Goal: Task Accomplishment & Management: Manage account settings

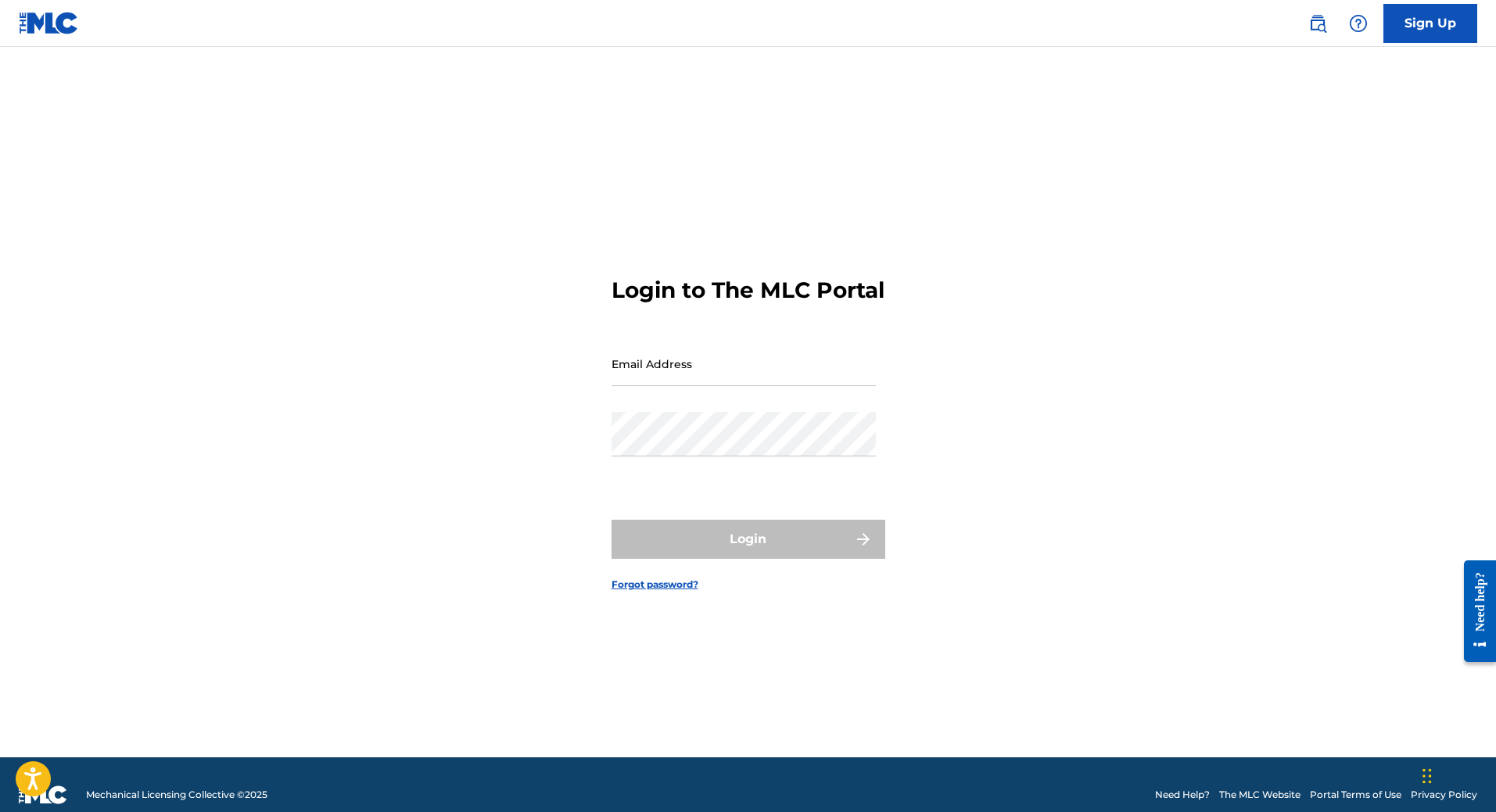
click at [762, 380] on input "Email Address" at bounding box center [744, 364] width 264 height 45
type input "[EMAIL_ADDRESS][DOMAIN_NAME]"
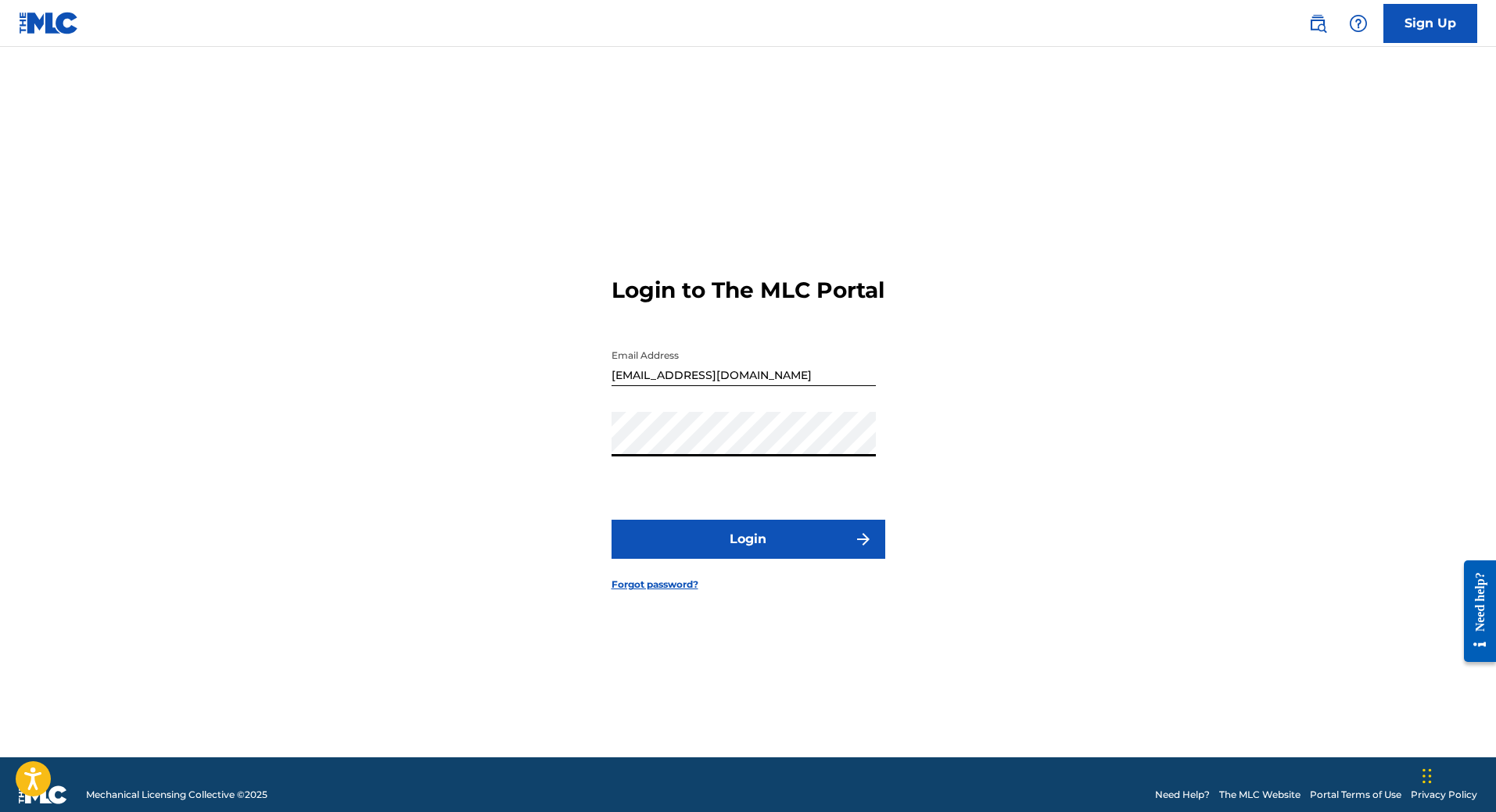
click at [612, 520] on button "Login" at bounding box center [748, 539] width 274 height 39
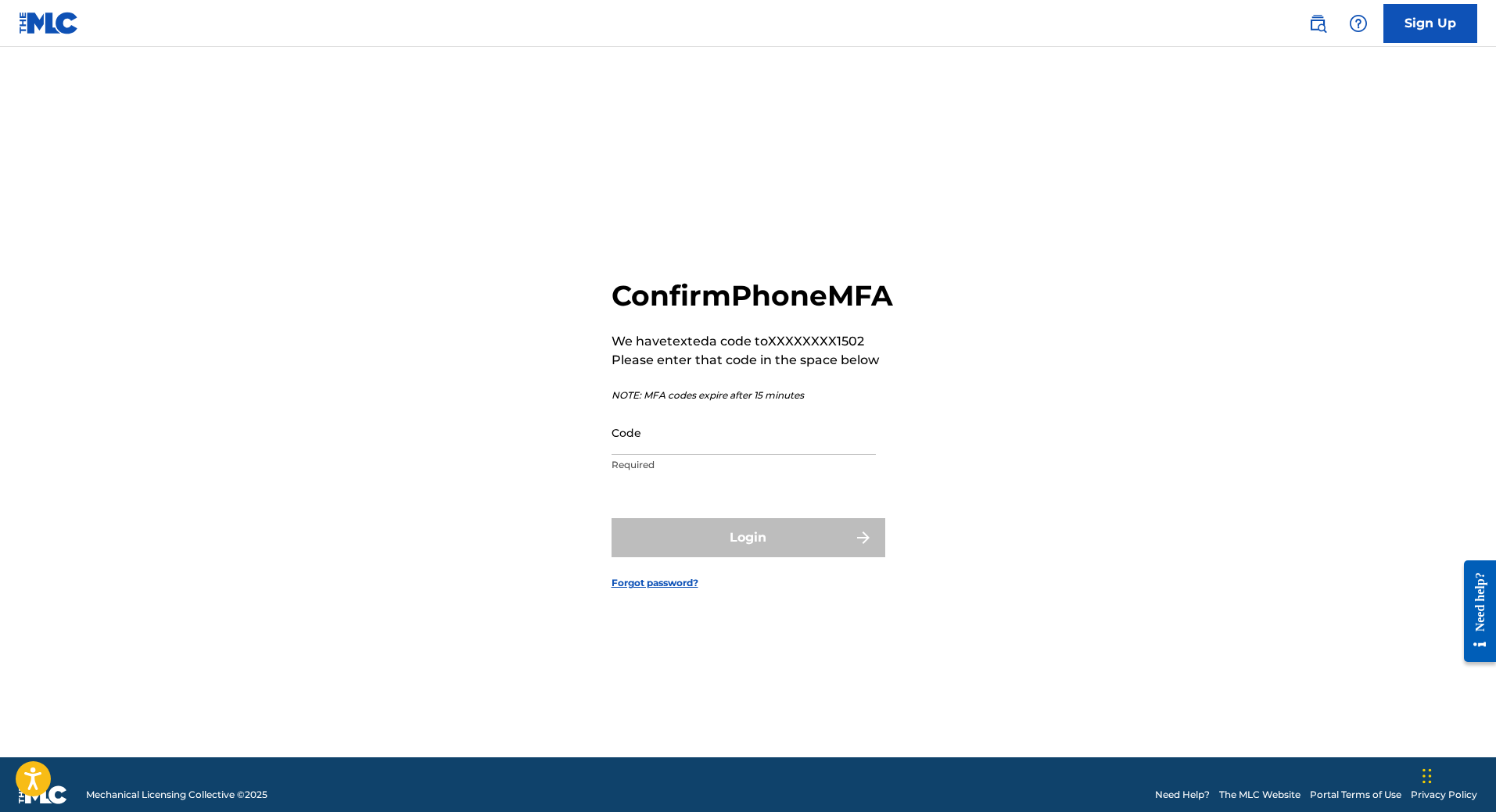
click at [639, 474] on div "Code Required" at bounding box center [744, 446] width 264 height 70
click at [642, 455] on input "Code" at bounding box center [744, 433] width 264 height 45
click at [560, 501] on div "Confirm Phone MFA We have texted a code to XXXXXXXX1502 Please enter that code …" at bounding box center [748, 421] width 1095 height 671
click at [667, 455] on input "Code" at bounding box center [744, 433] width 264 height 45
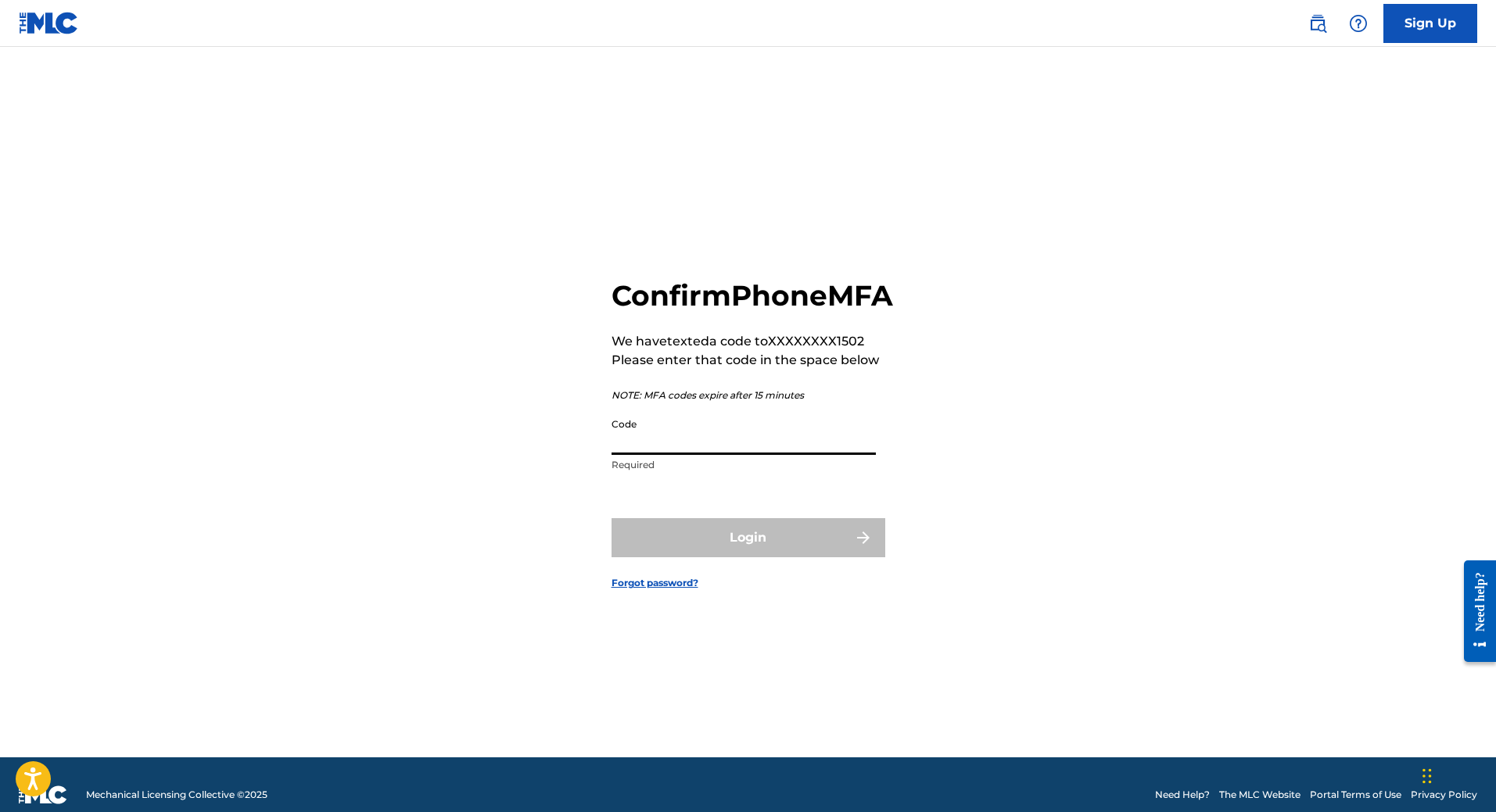
click at [664, 455] on input "Code" at bounding box center [744, 433] width 264 height 45
drag, startPoint x: 433, startPoint y: 418, endPoint x: 443, endPoint y: 392, distance: 27.9
click at [433, 417] on div "Confirm Phone MFA We have texted a code to XXXXXXXX1502 Please enter that code …" at bounding box center [748, 421] width 1095 height 671
click at [931, 263] on div "Confirm Phone MFA We have texted a code to XXXXXXXX1502 Please enter that code …" at bounding box center [748, 421] width 1095 height 671
click at [642, 590] on link "Forgot password?" at bounding box center [654, 583] width 87 height 14
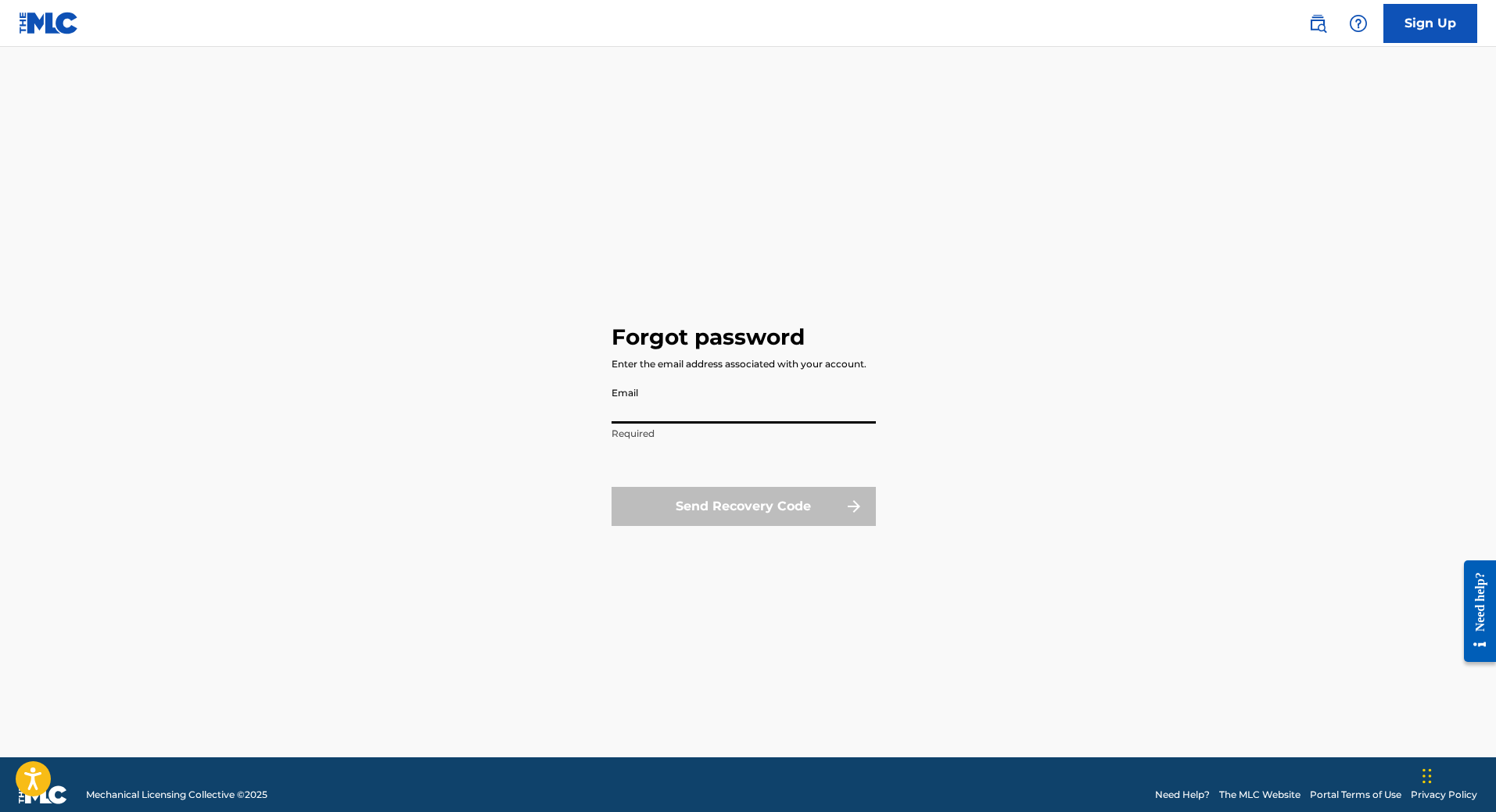
click at [647, 423] on input "Email" at bounding box center [744, 401] width 264 height 45
type input "[EMAIL_ADDRESS][DOMAIN_NAME]"
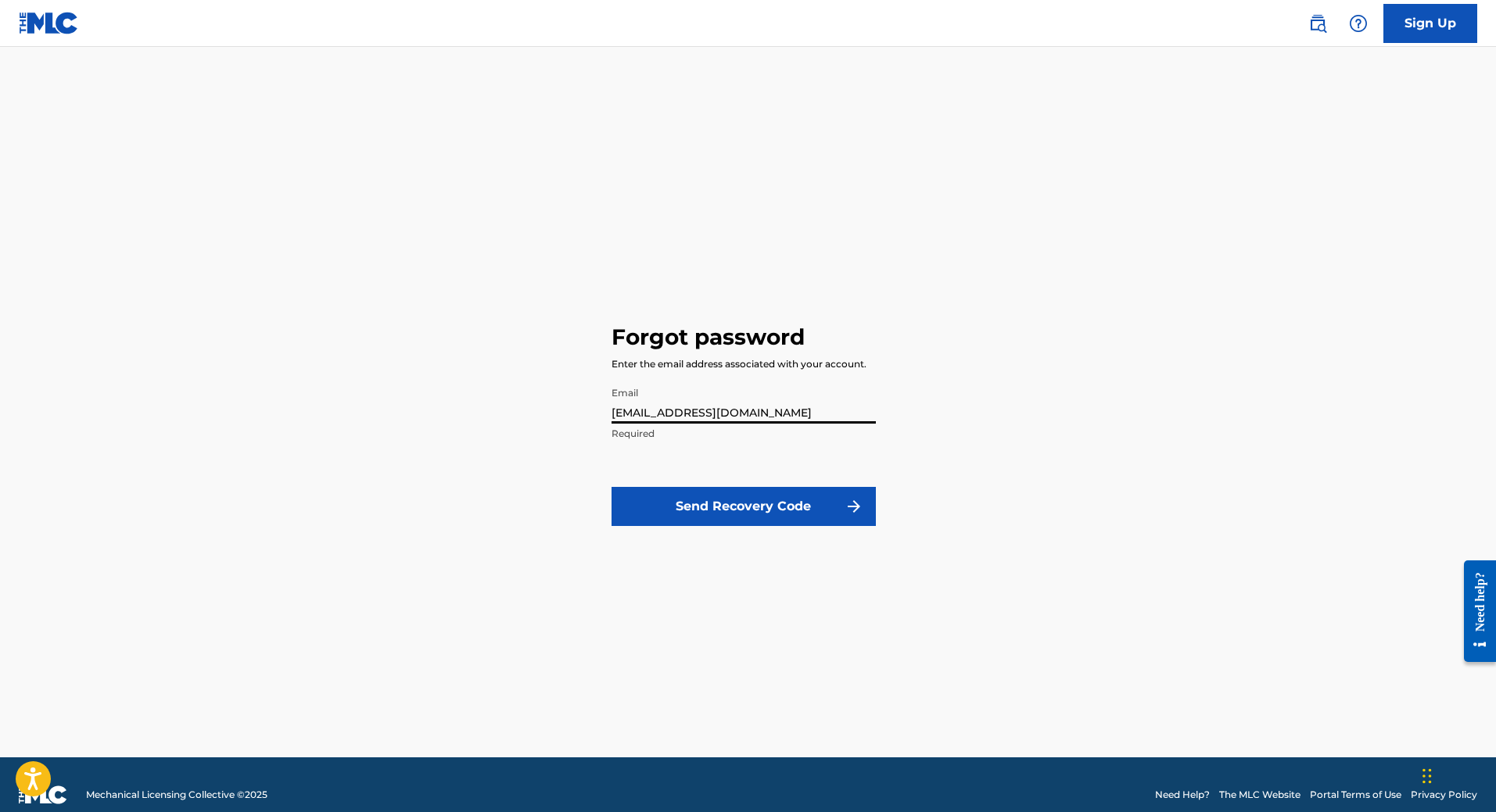
click at [707, 501] on button "Send Recovery Code" at bounding box center [744, 507] width 264 height 39
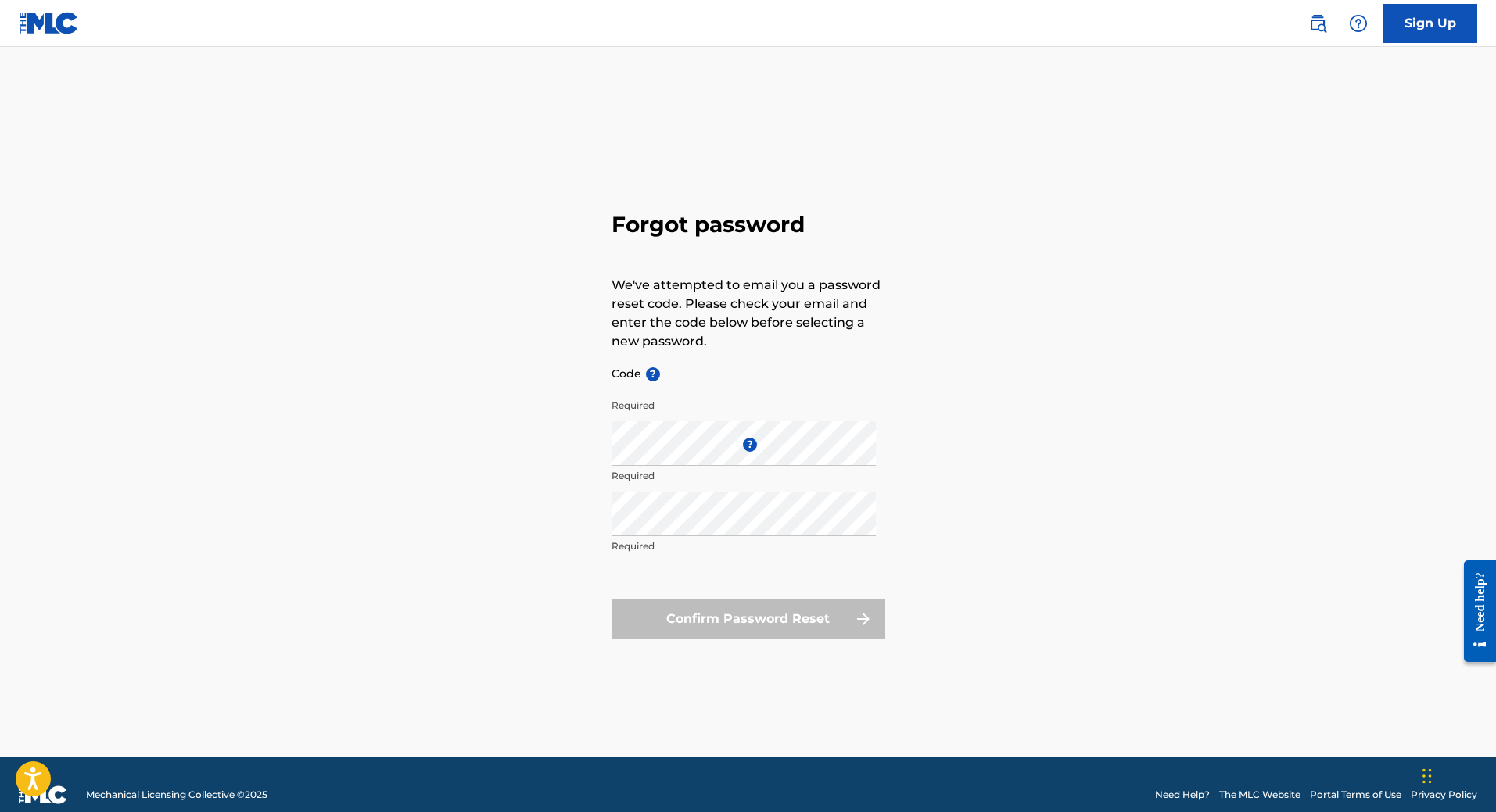
click at [567, 421] on div "Forgot password We've attempted to email you a password reset code. Please chec…" at bounding box center [748, 421] width 1095 height 671
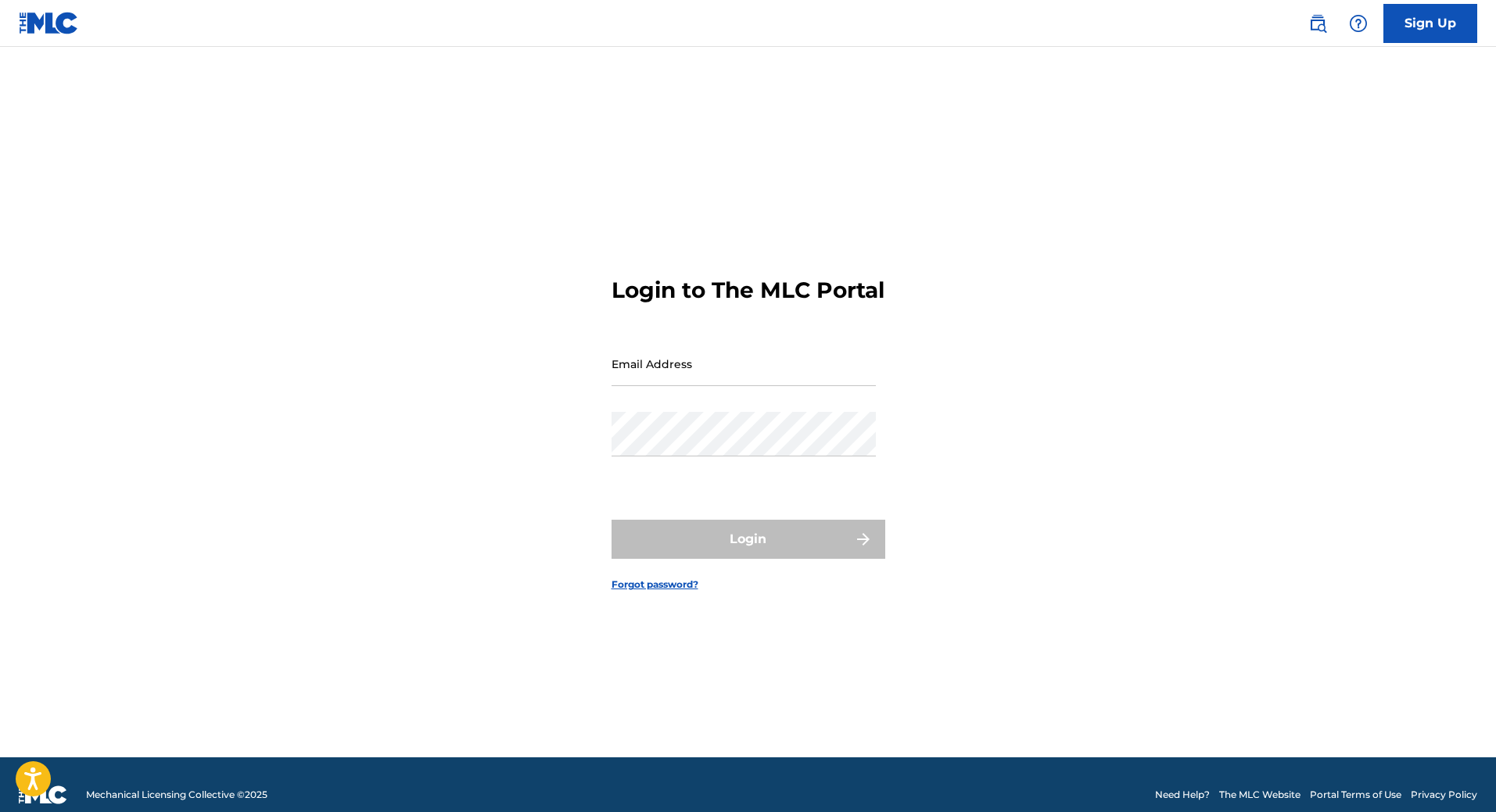
click at [677, 386] on input "Email Address" at bounding box center [744, 364] width 264 height 45
type input "[EMAIL_ADDRESS][DOMAIN_NAME]"
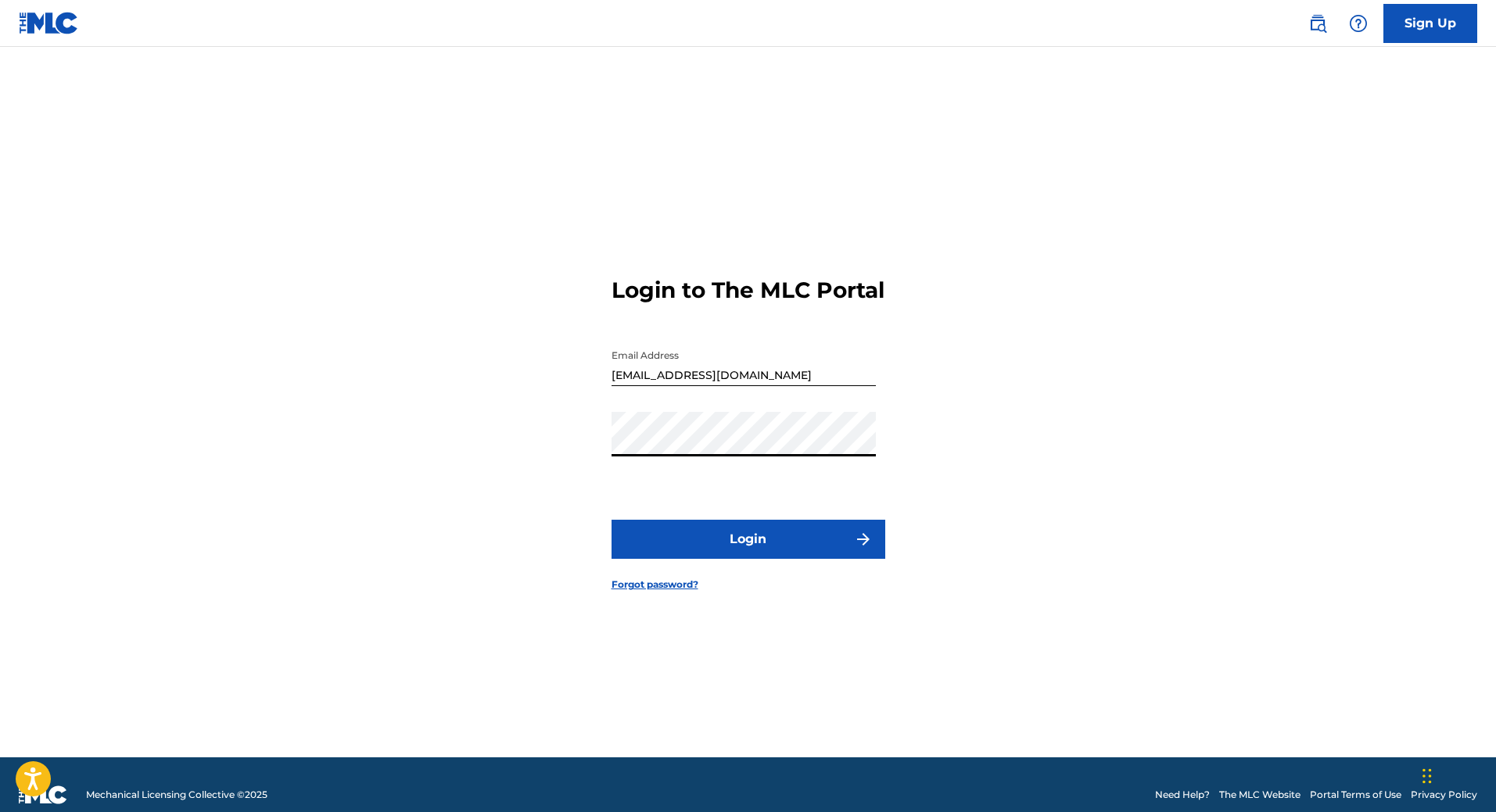
click at [612, 520] on button "Login" at bounding box center [748, 539] width 274 height 39
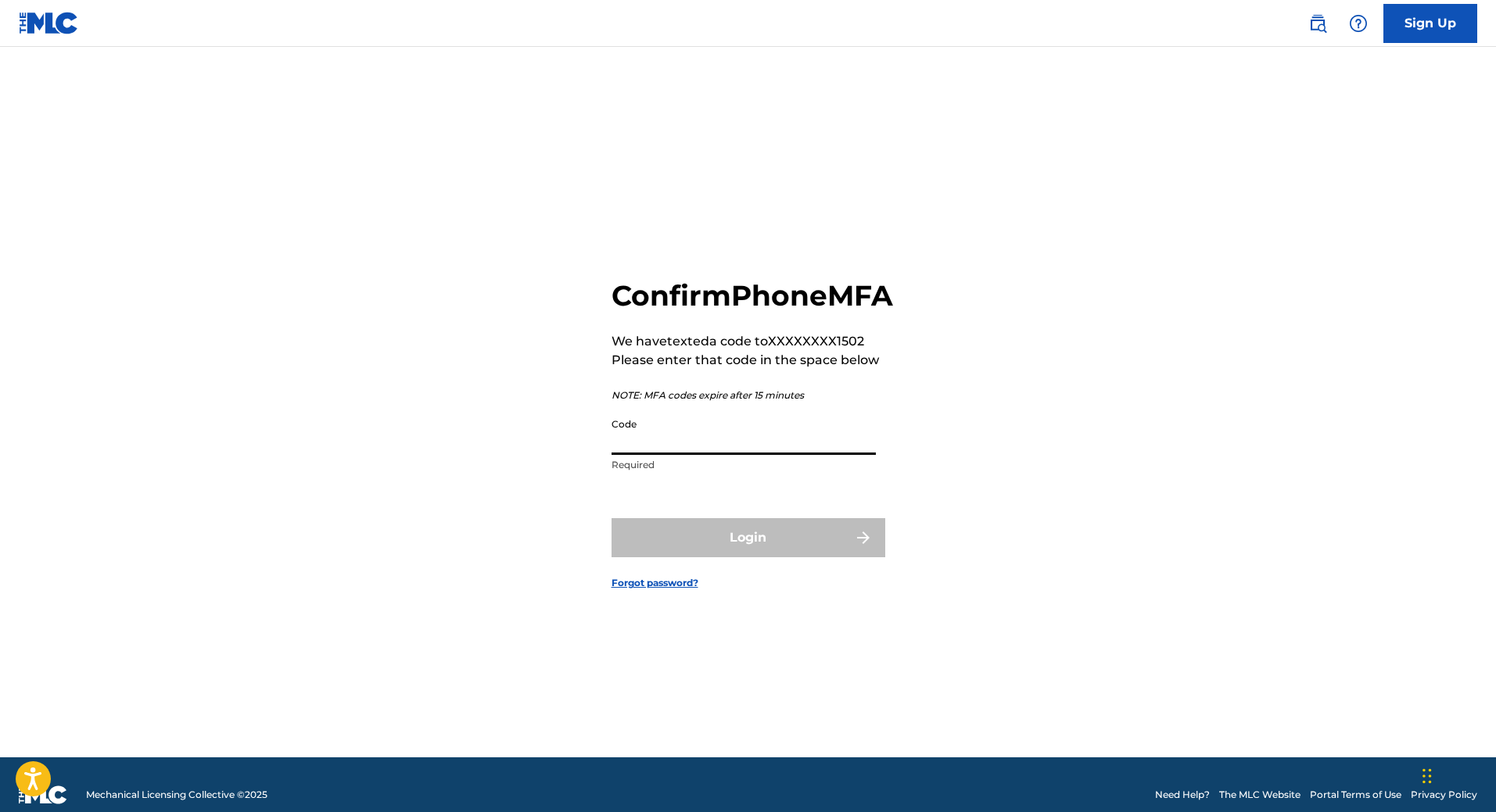
click at [677, 455] on input "Code" at bounding box center [744, 433] width 264 height 45
paste input "FP_c7e49af616a546c80595afa6b4f7"
type input "FP_c7e49af616a546c80595afa6b4f7"
click at [686, 554] on div "Login" at bounding box center [748, 538] width 274 height 39
drag, startPoint x: 828, startPoint y: 457, endPoint x: 498, endPoint y: 450, distance: 330.1
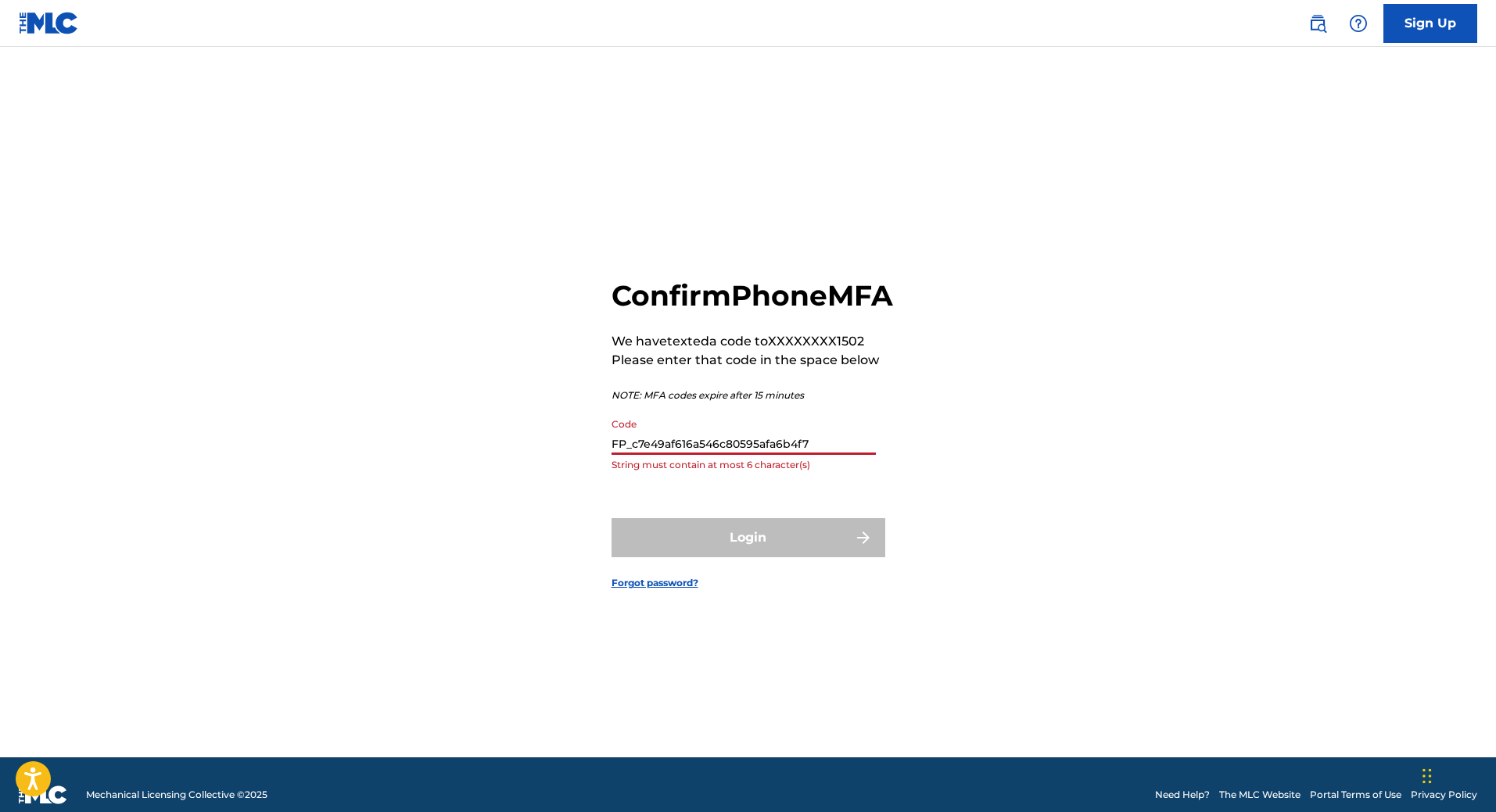
click at [498, 450] on div "Confirm Phone MFA We have texted a code to XXXXXXXX1502 Please enter that code …" at bounding box center [748, 421] width 1095 height 671
drag, startPoint x: 665, startPoint y: 460, endPoint x: 548, endPoint y: 461, distance: 117.0
click at [548, 461] on div "Confirm Phone MFA We have texted a code to XXXXXXXX1502 Please enter that code …" at bounding box center [748, 421] width 1095 height 671
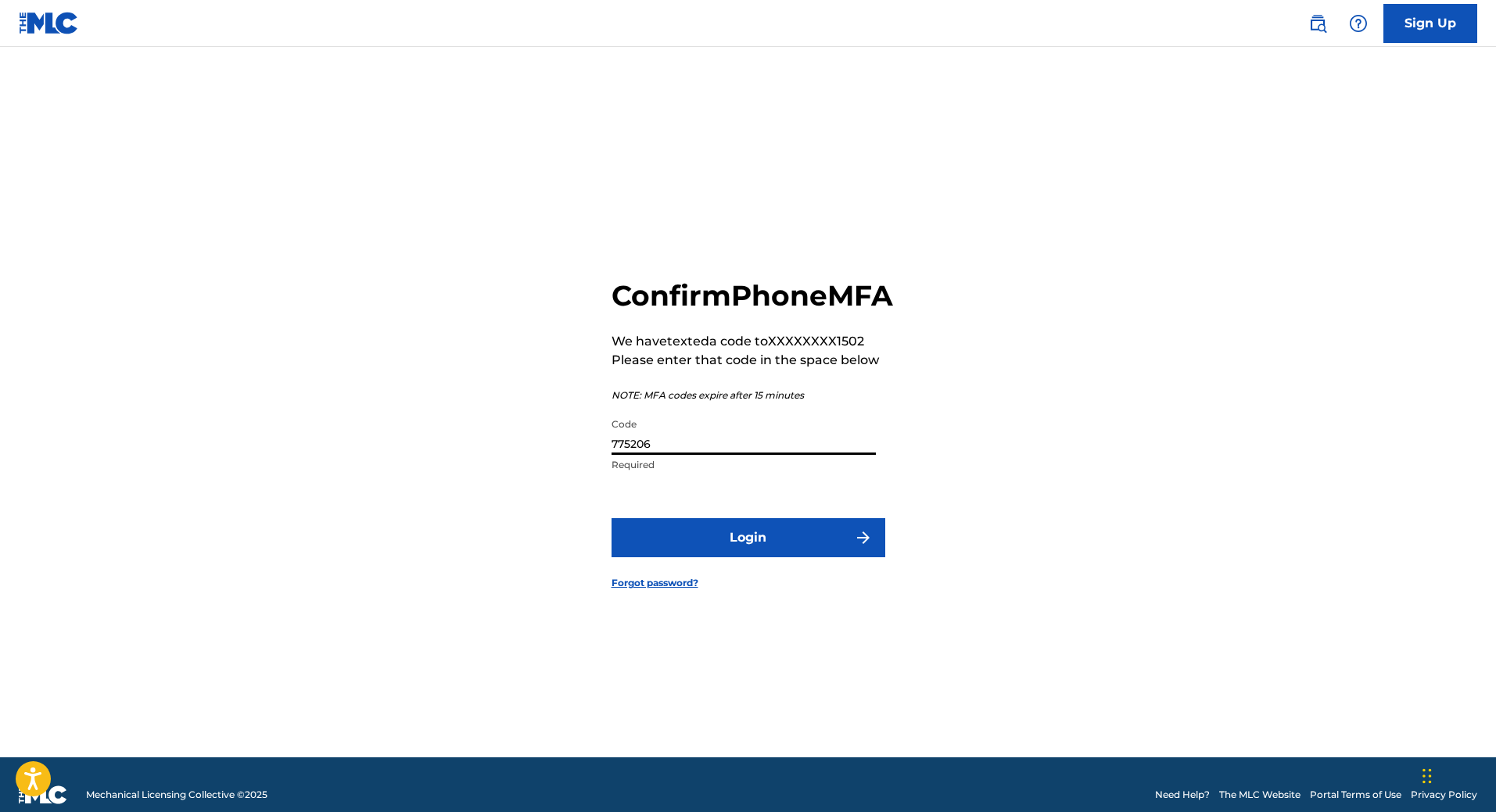
type input "775206"
click at [687, 557] on button "Login" at bounding box center [748, 538] width 274 height 39
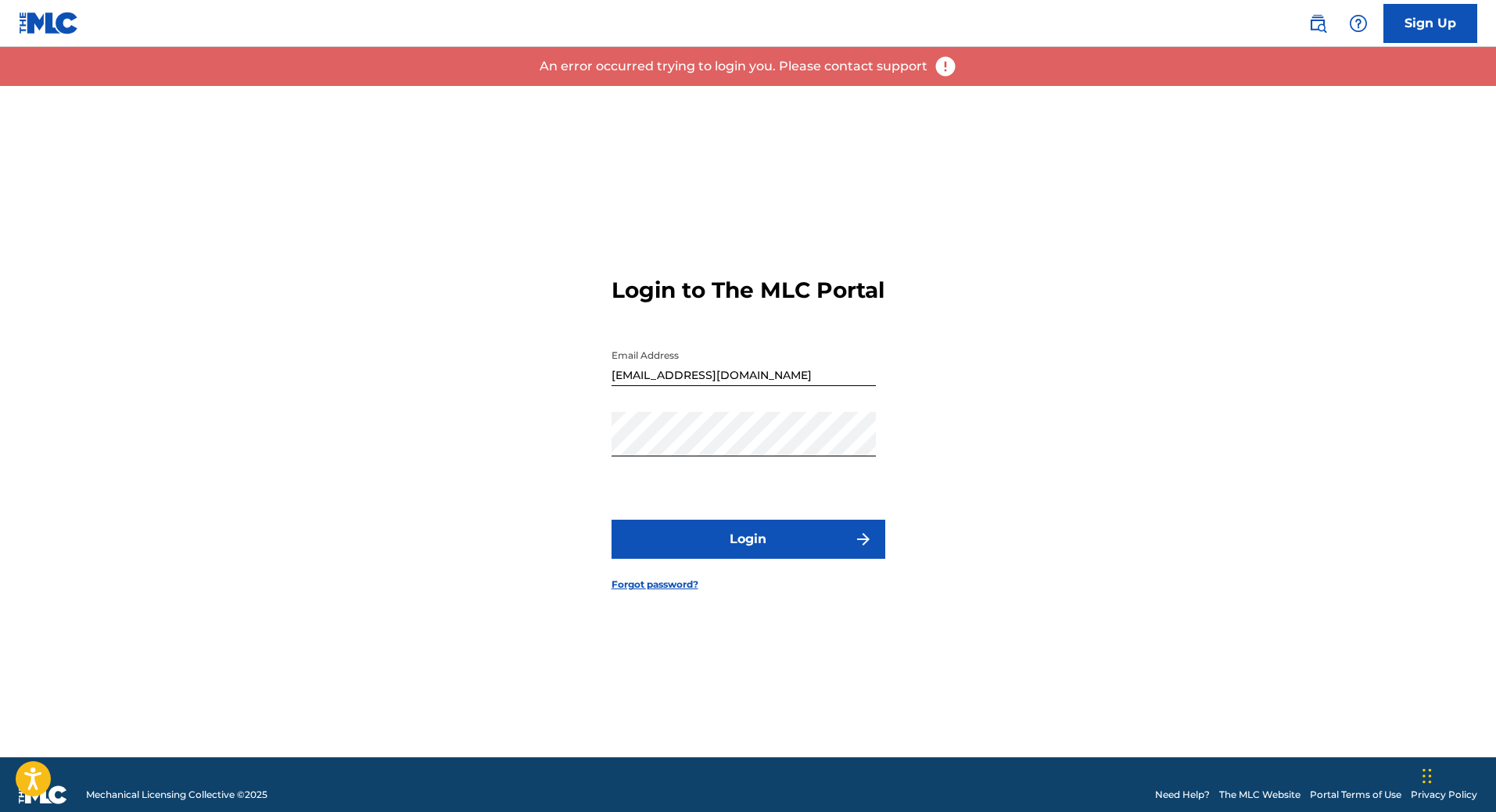
click at [685, 559] on button "Login" at bounding box center [748, 539] width 274 height 39
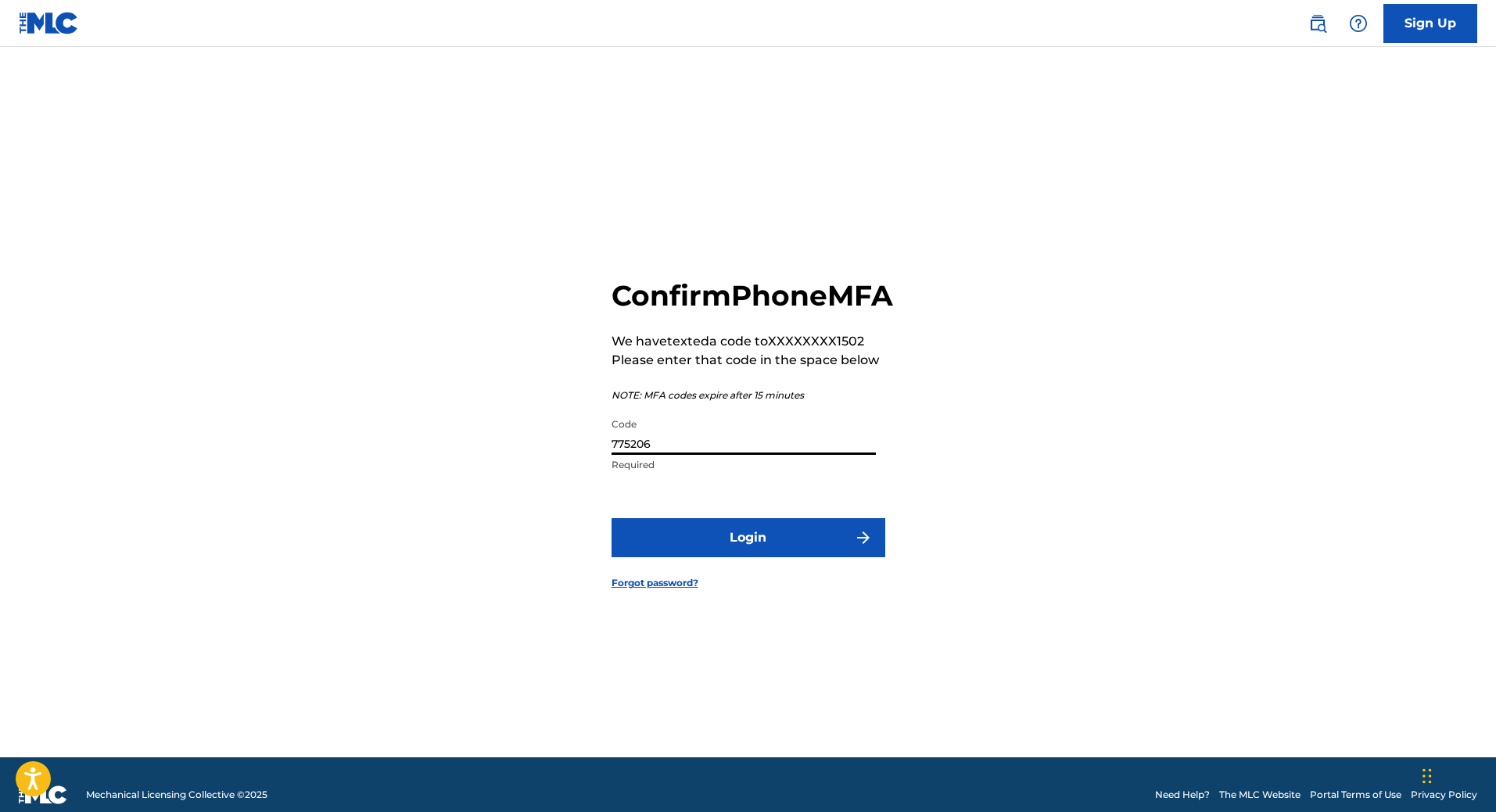
drag, startPoint x: 678, startPoint y: 470, endPoint x: 466, endPoint y: 459, distance: 212.3
click at [519, 465] on div "Confirm Phone MFA We have texted a code to XXXXXXXX1502 Please enter that code …" at bounding box center [748, 421] width 1095 height 671
type input "724248"
click at [618, 554] on button "Login" at bounding box center [748, 538] width 274 height 39
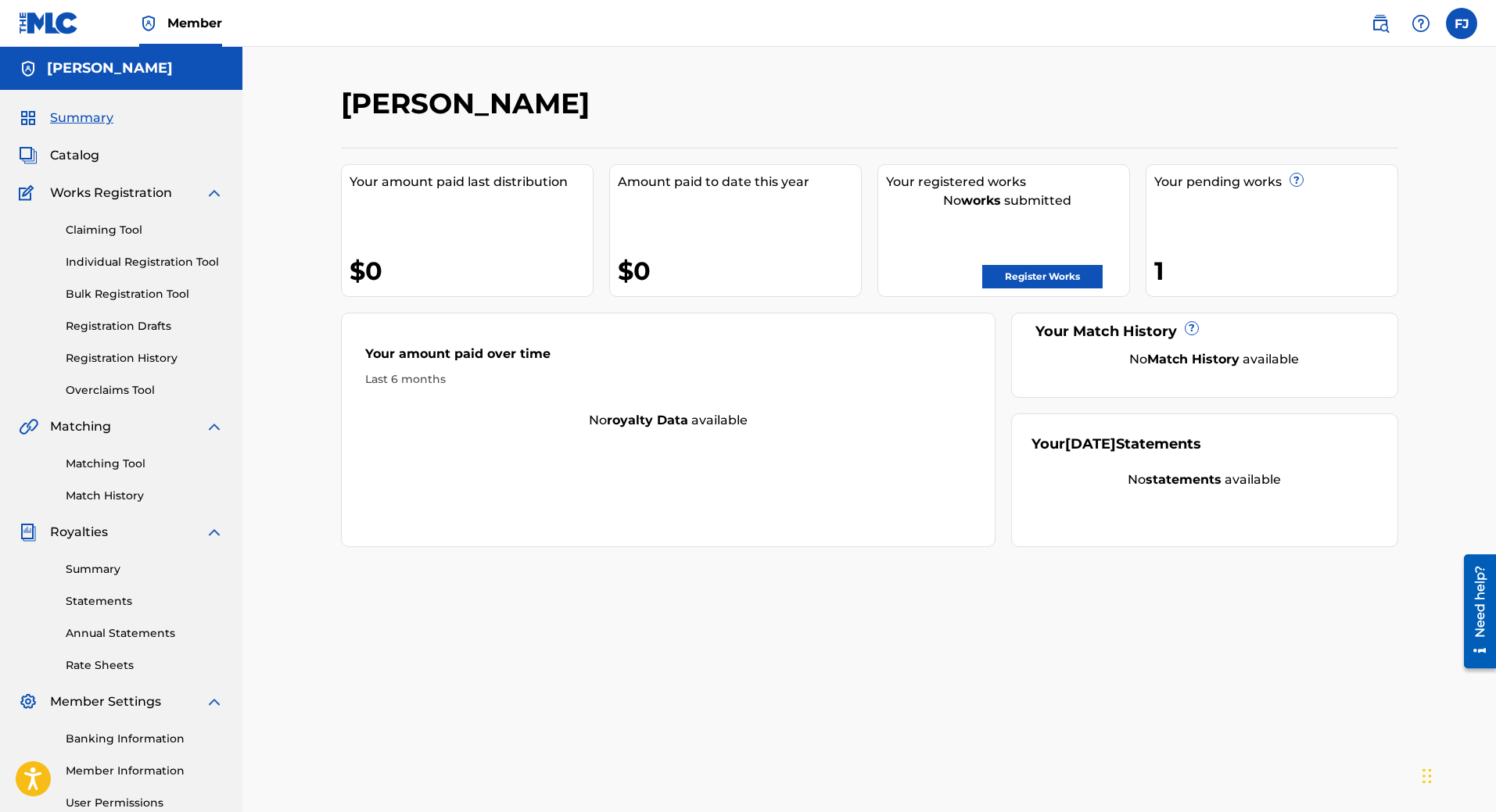
click at [71, 118] on span "Summary" at bounding box center [81, 118] width 63 height 19
click at [69, 163] on span "Catalog" at bounding box center [74, 156] width 49 height 19
